Goal: Task Accomplishment & Management: Manage account settings

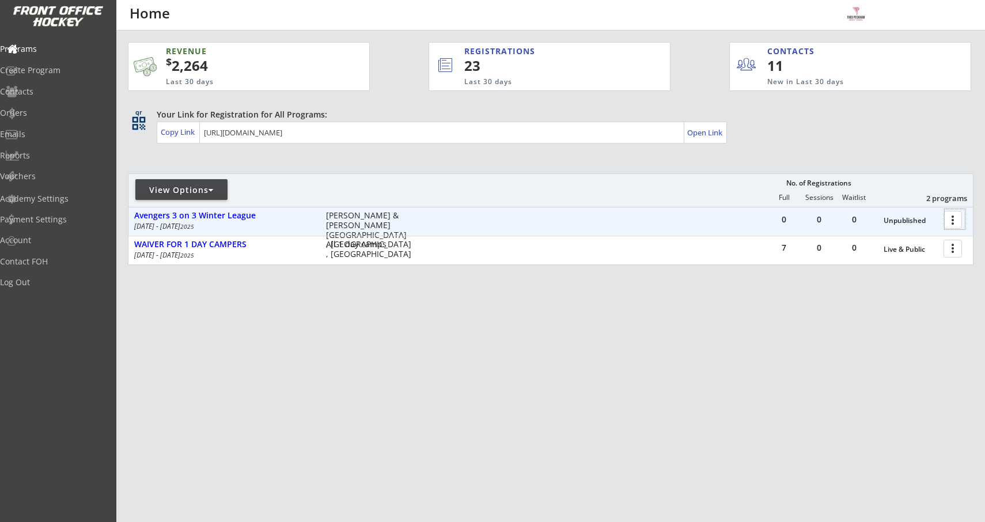
click at [959, 220] on div at bounding box center [955, 219] width 20 height 20
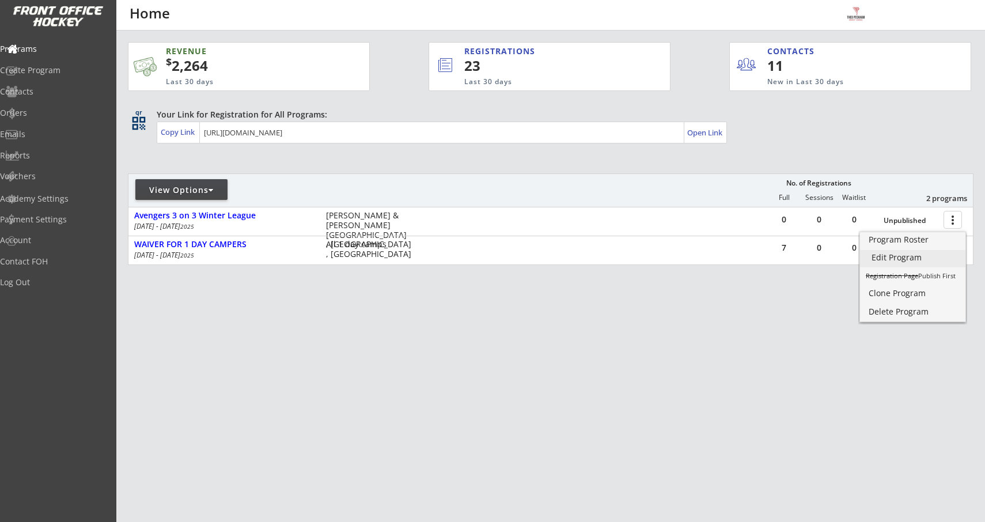
click at [907, 260] on div "Edit Program" at bounding box center [913, 258] width 82 height 8
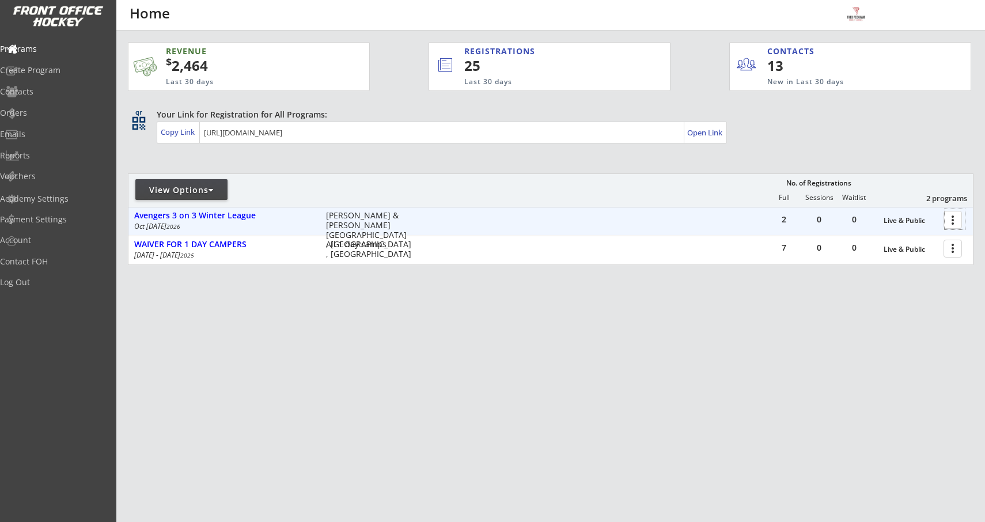
click at [954, 221] on div at bounding box center [955, 219] width 20 height 20
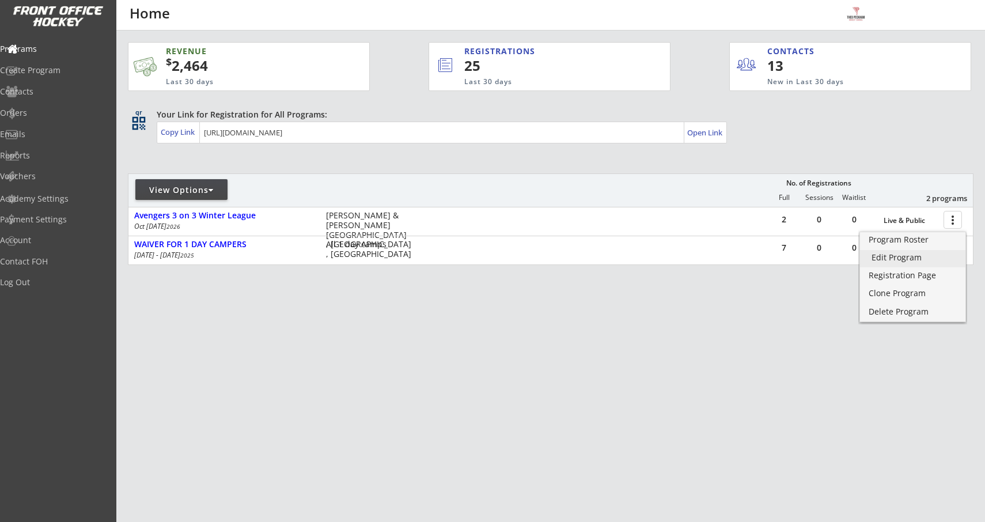
click at [901, 261] on div "Edit Program" at bounding box center [913, 258] width 82 height 8
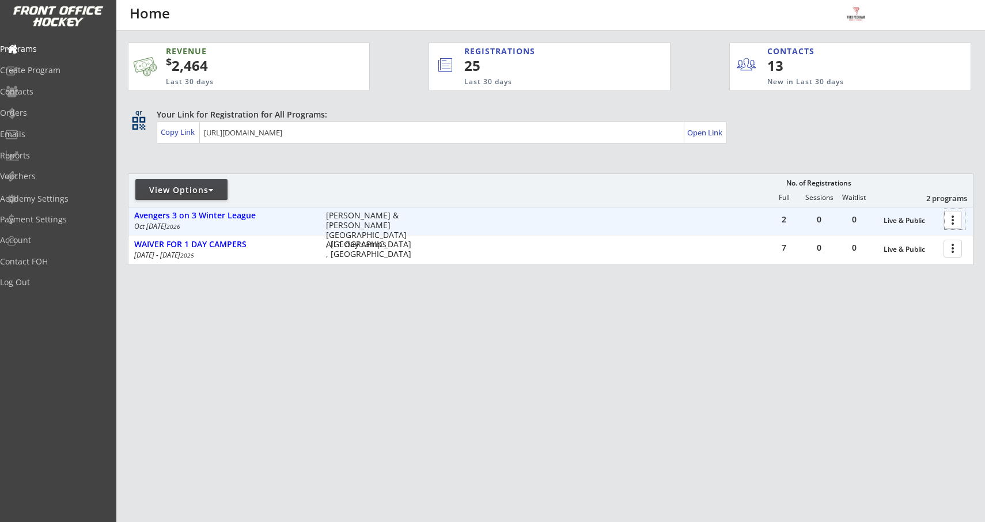
click at [955, 223] on div at bounding box center [955, 219] width 20 height 20
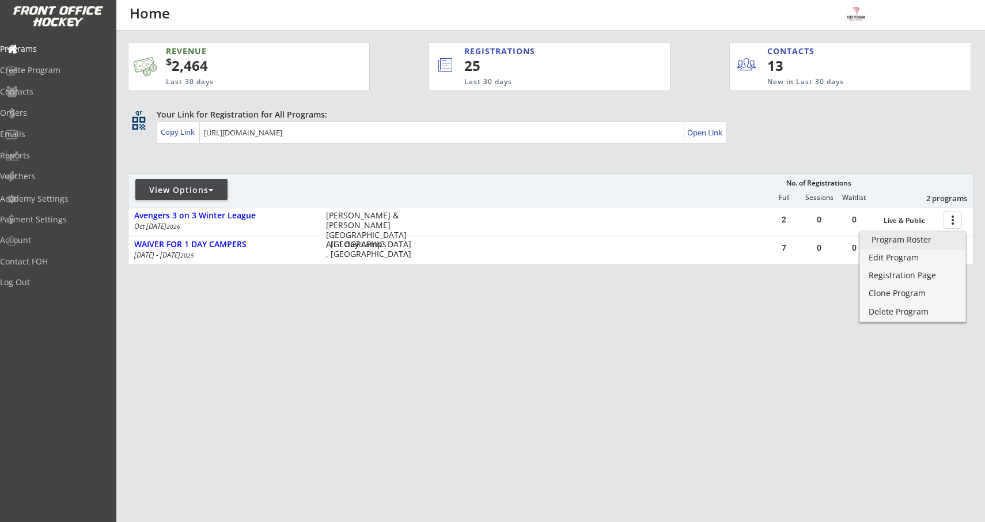
click at [904, 241] on div "Program Roster" at bounding box center [913, 240] width 82 height 8
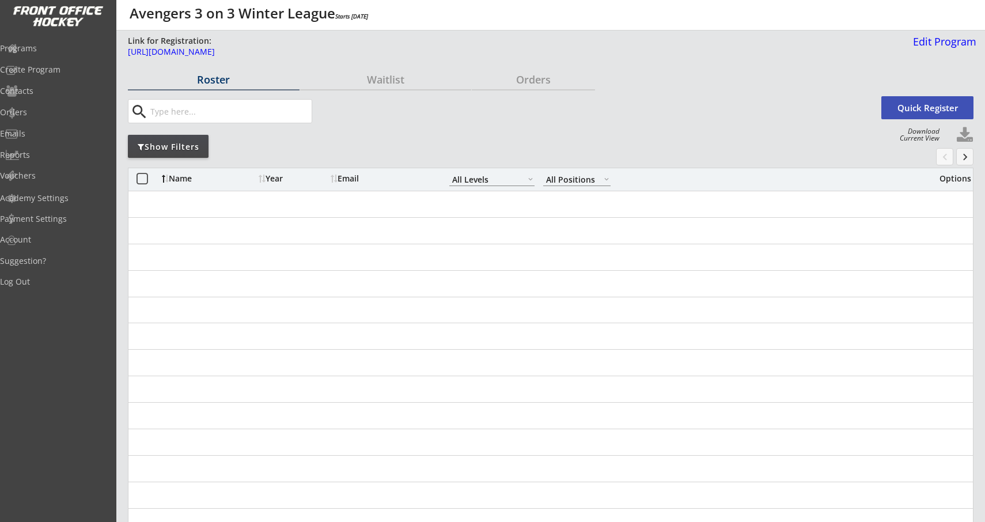
select select ""All Levels""
select select ""All Positions""
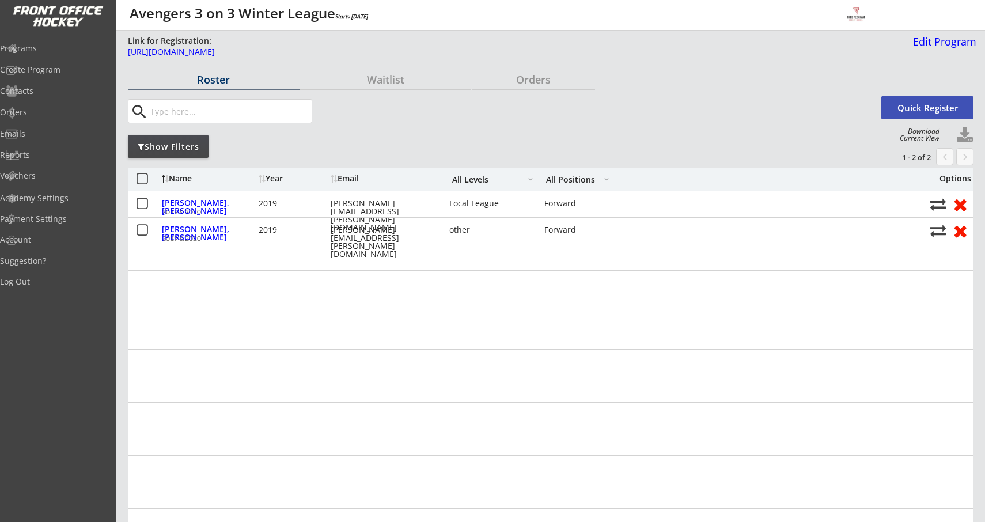
click at [199, 142] on div "Show Filters" at bounding box center [168, 147] width 81 height 12
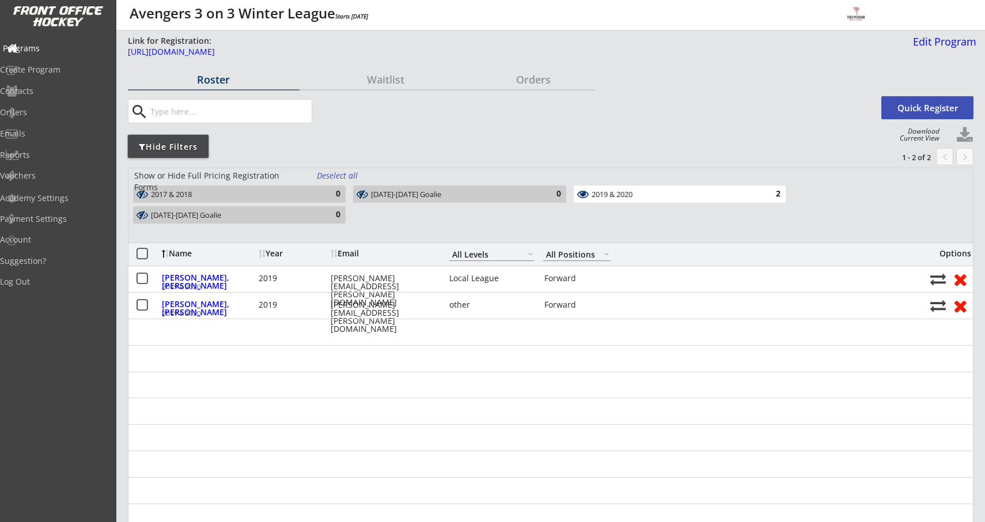
click at [62, 51] on div "Programs" at bounding box center [55, 48] width 104 height 8
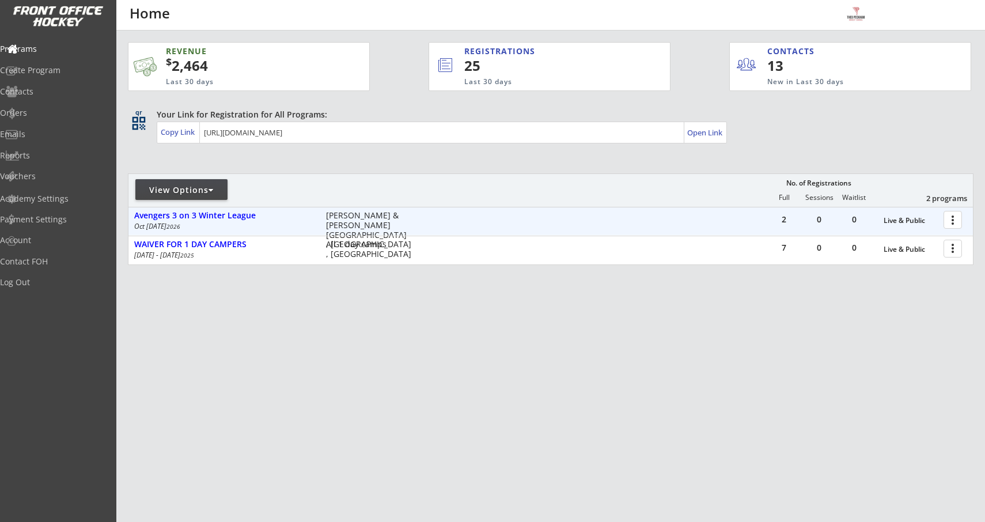
click at [959, 216] on div at bounding box center [955, 219] width 20 height 20
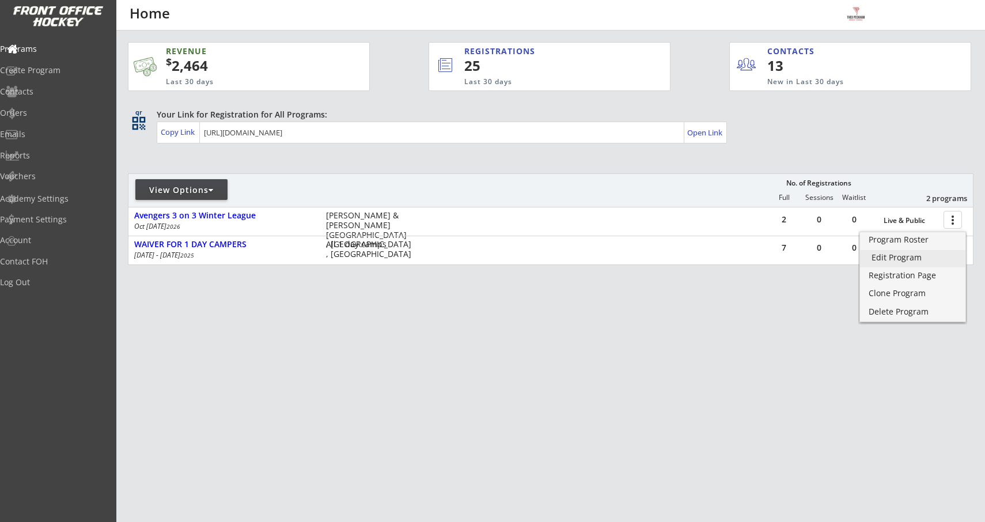
click at [875, 254] on div "Edit Program" at bounding box center [913, 258] width 82 height 8
